Goal: Find contact information: Find contact information

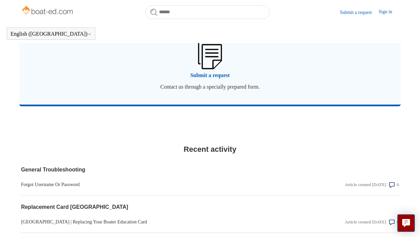
scroll to position [530, 0]
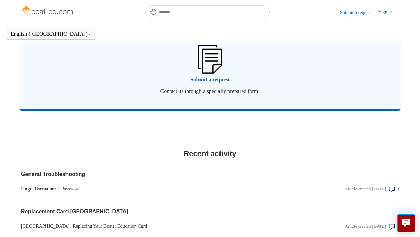
click at [210, 73] on img at bounding box center [210, 59] width 24 height 29
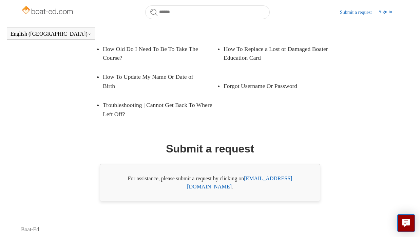
click at [275, 188] on link "support@boat-ed.com" at bounding box center [239, 182] width 105 height 14
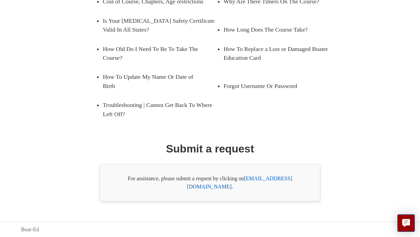
click at [268, 187] on link "support@boat-ed.com" at bounding box center [239, 182] width 105 height 14
click at [261, 187] on link "support@boat-ed.com" at bounding box center [239, 182] width 105 height 14
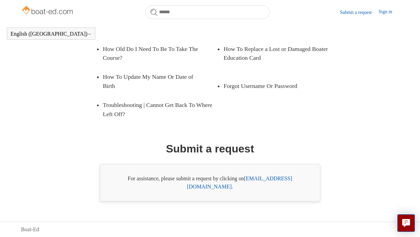
click at [276, 186] on link "support@boat-ed.com" at bounding box center [239, 182] width 105 height 14
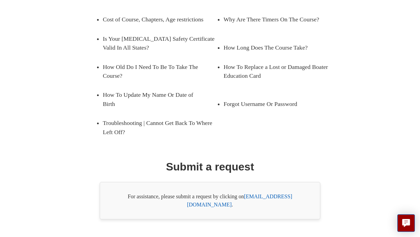
click at [276, 193] on link "support@boat-ed.com" at bounding box center [239, 200] width 105 height 14
drag, startPoint x: 302, startPoint y: 185, endPoint x: 247, endPoint y: 188, distance: 55.1
click at [247, 188] on div "For assistance, please submit a request by clicking on support@boat-ed.com ." at bounding box center [210, 200] width 221 height 37
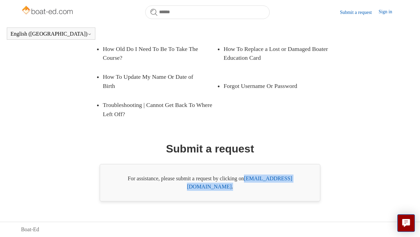
copy div "support@boat-ed.com ."
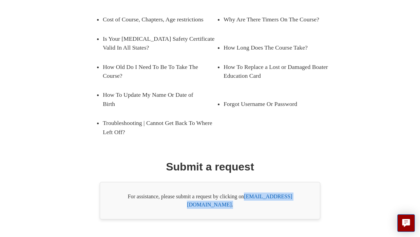
scroll to position [147, 0]
